Goal: Transaction & Acquisition: Purchase product/service

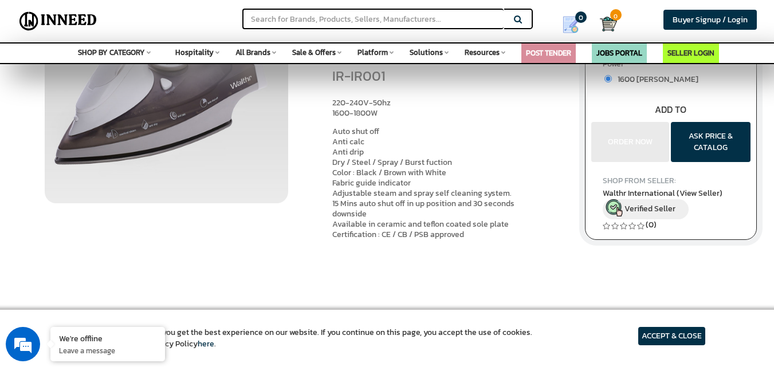
scroll to position [173, 0]
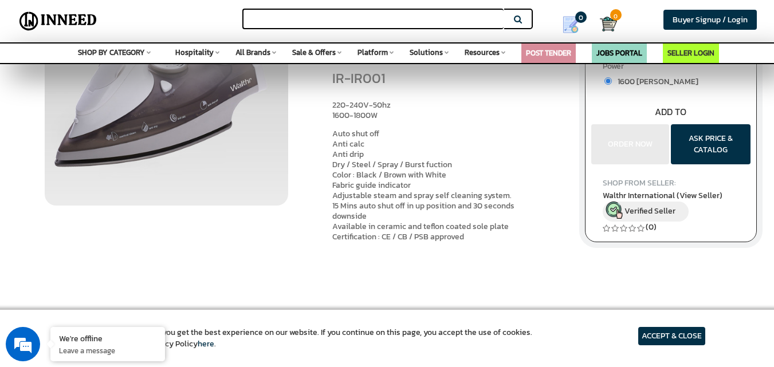
click at [334, 17] on input "text" at bounding box center [372, 19] width 261 height 21
paste input "IR-SIR002"
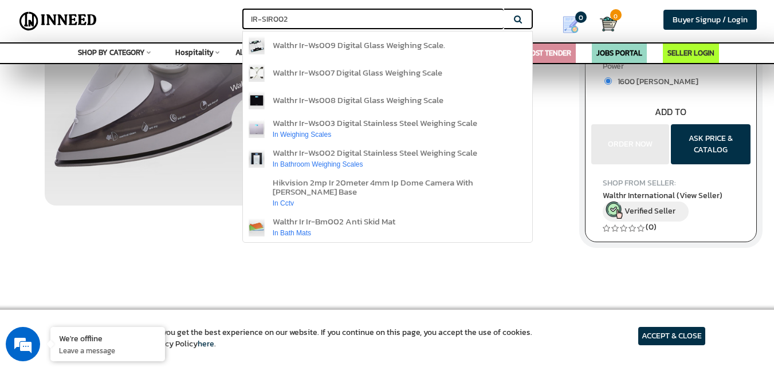
type input "IR-SIR002"
click at [504, 9] on button "Search" at bounding box center [518, 19] width 29 height 21
click at [513, 19] on button "Search" at bounding box center [518, 19] width 29 height 21
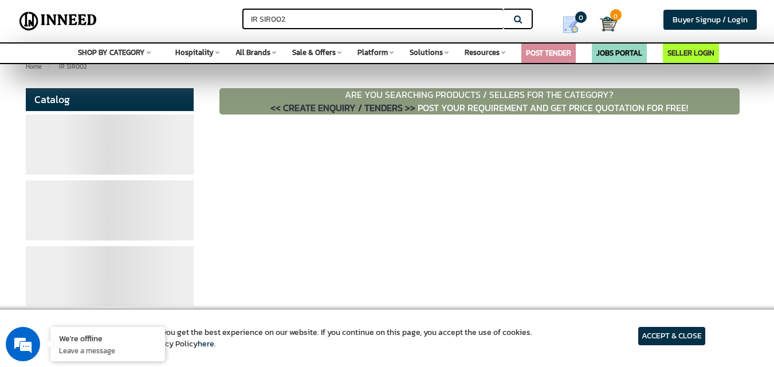
click at [386, 94] on p "ARE YOU SEARCHING PRODUCTS / SELLERS FOR THE CATEGORY? << CREATE ENQUIRY / TEND…" at bounding box center [479, 101] width 520 height 26
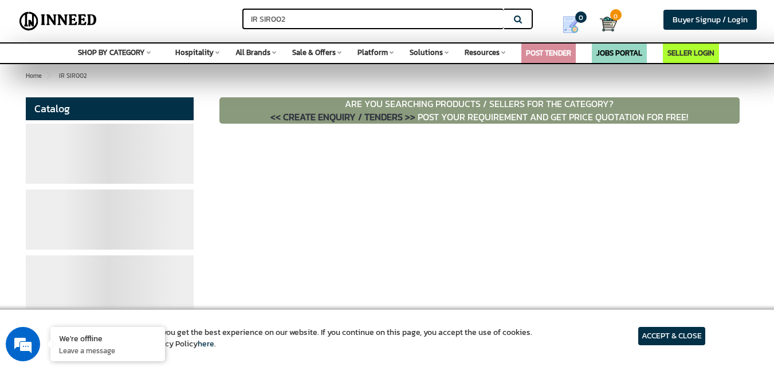
click at [695, 343] on article "ACCEPT & CLOSE" at bounding box center [671, 336] width 67 height 18
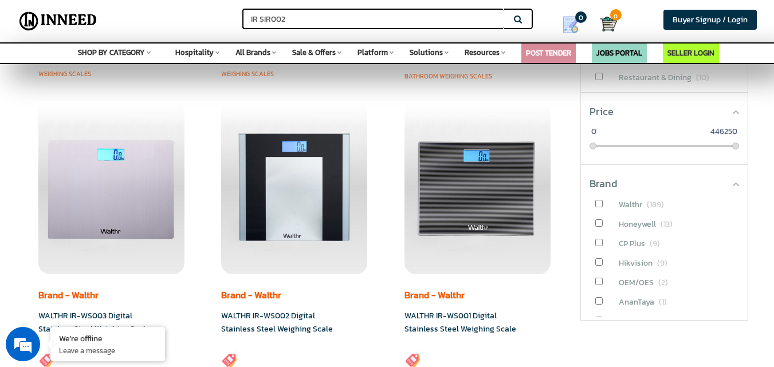
scroll to position [246, 0]
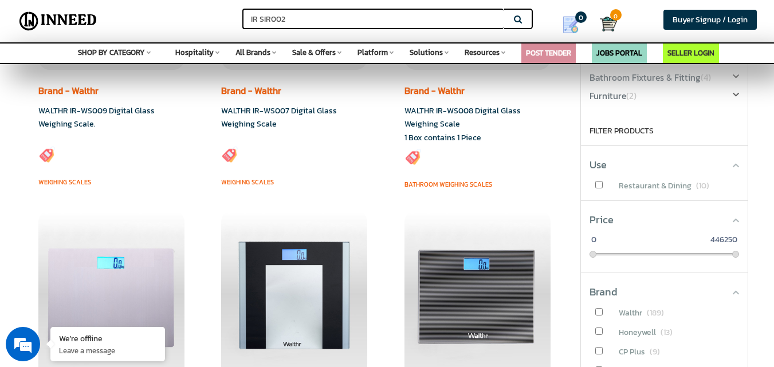
click at [441, 9] on input "IR SIR002" at bounding box center [372, 19] width 261 height 21
type input "I"
type input "garments steamer"
click at [504, 9] on button "Search" at bounding box center [518, 19] width 29 height 21
click at [140, 50] on span "SHOP BY CATEGORY" at bounding box center [111, 52] width 67 height 11
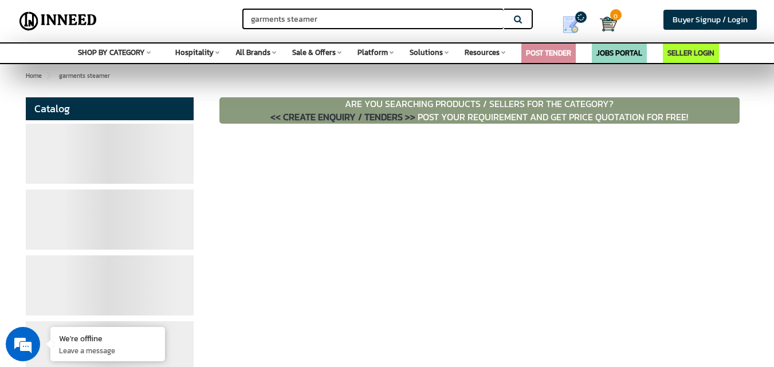
click at [138, 48] on span "SHOP BY CATEGORY" at bounding box center [111, 52] width 67 height 11
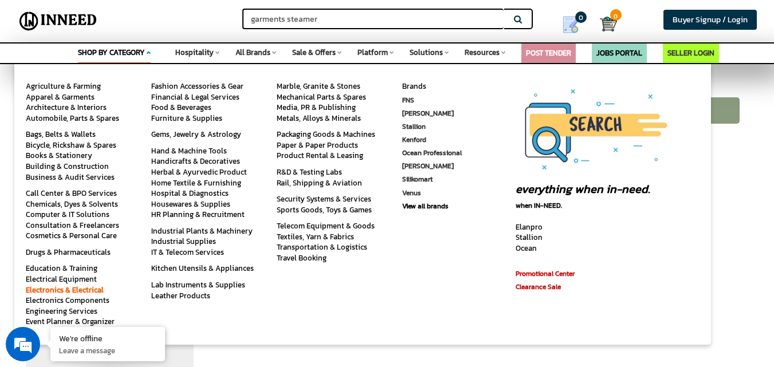
click at [80, 288] on link "Electronics & Electrical" at bounding box center [65, 290] width 78 height 11
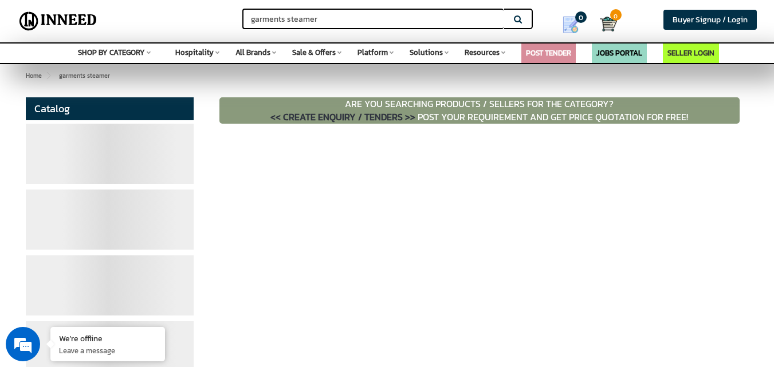
click at [105, 57] on span "SHOP BY CATEGORY" at bounding box center [111, 52] width 67 height 11
